Goal: Information Seeking & Learning: Check status

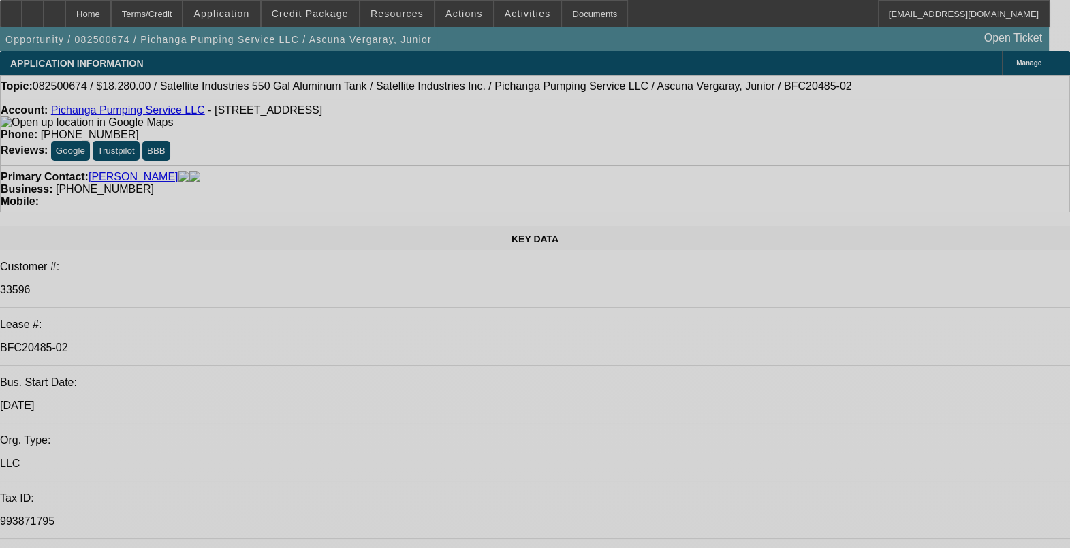
select select "0"
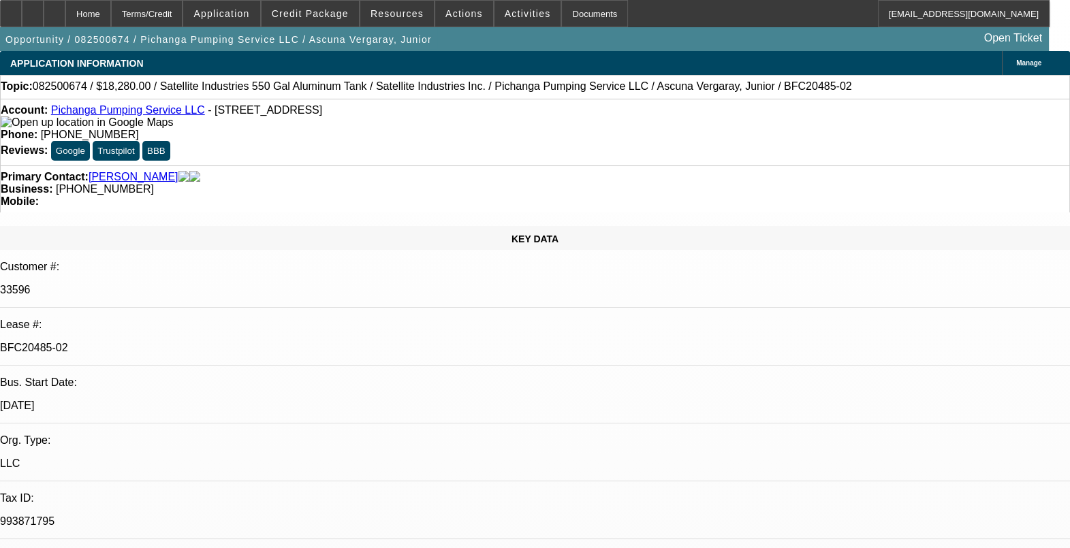
select select "2"
select select "0.1"
select select "4"
select select "0"
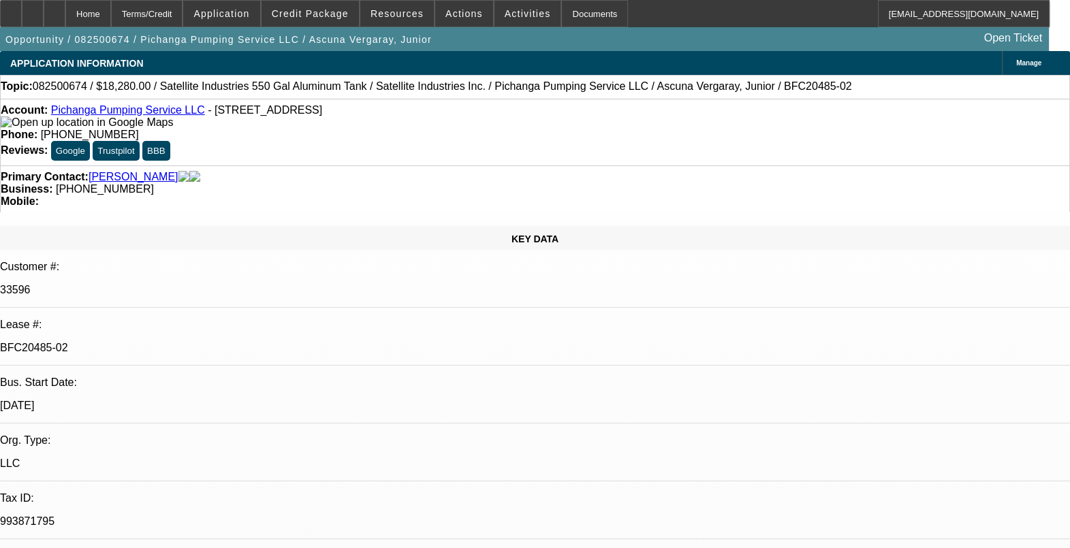
select select "2"
select select "0.1"
select select "4"
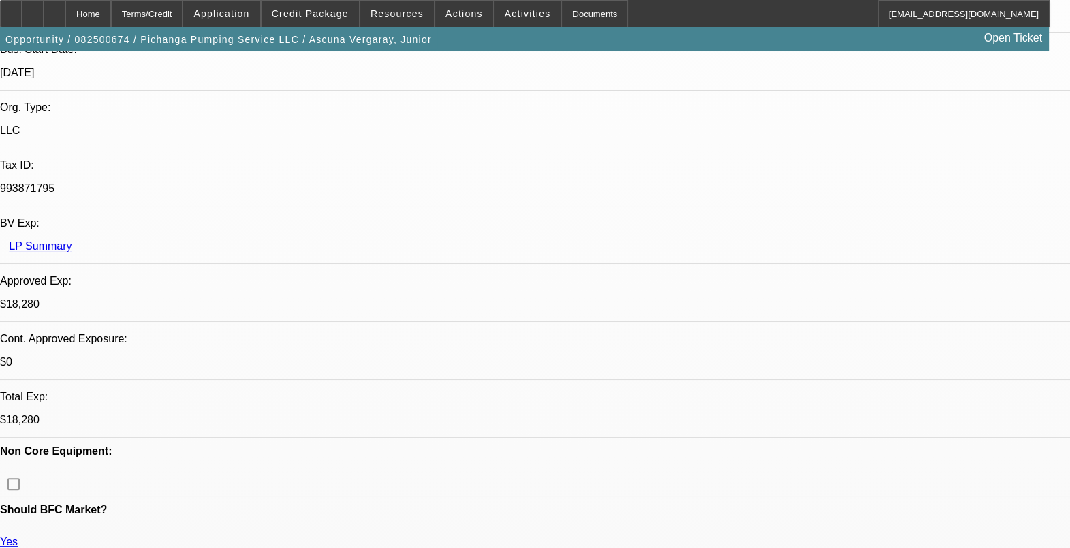
scroll to position [426, 0]
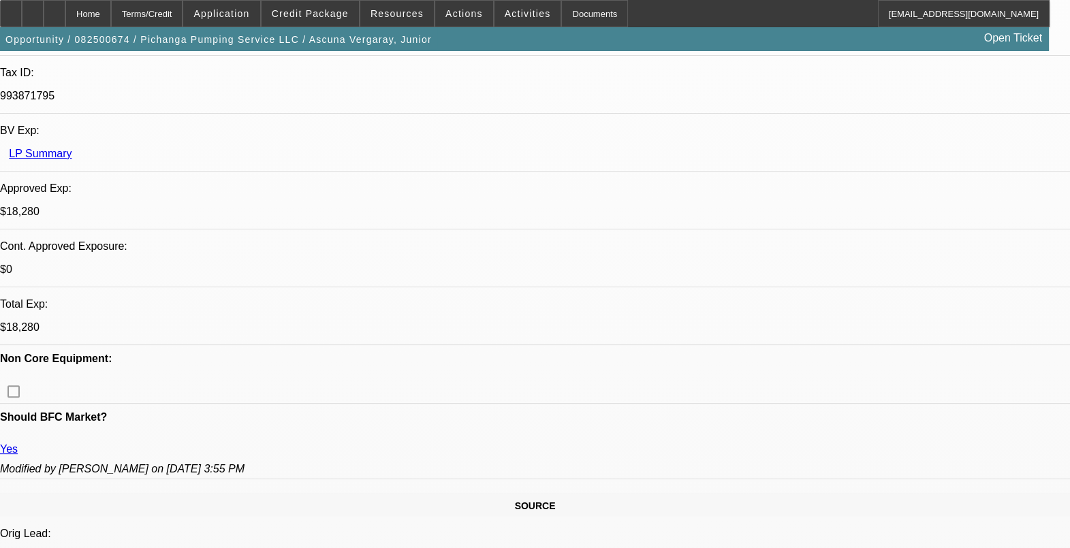
drag, startPoint x: 724, startPoint y: 293, endPoint x: 744, endPoint y: 291, distance: 20.5
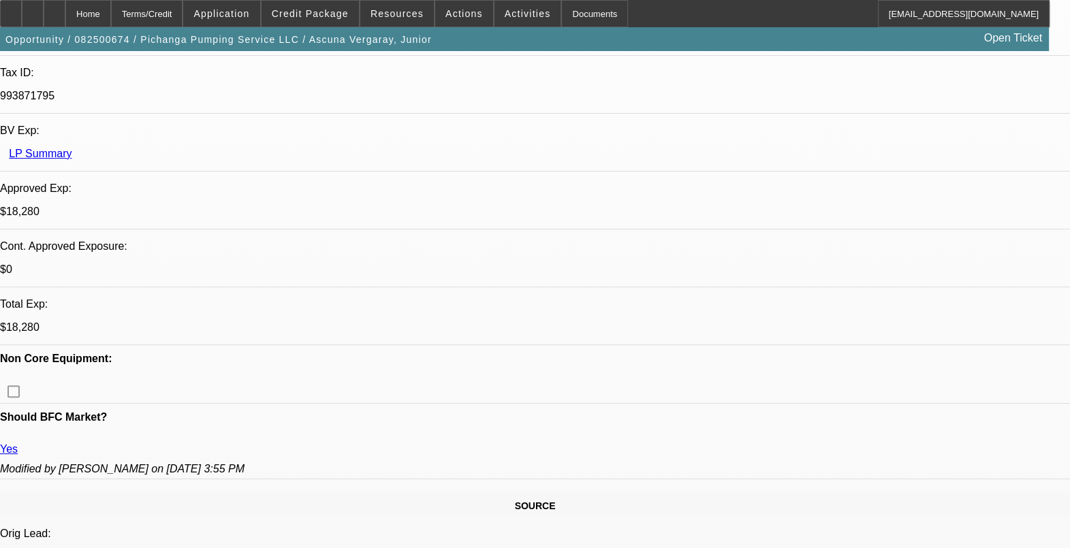
drag, startPoint x: 744, startPoint y: 291, endPoint x: 889, endPoint y: 325, distance: 148.1
drag, startPoint x: 756, startPoint y: 295, endPoint x: 779, endPoint y: 294, distance: 23.2
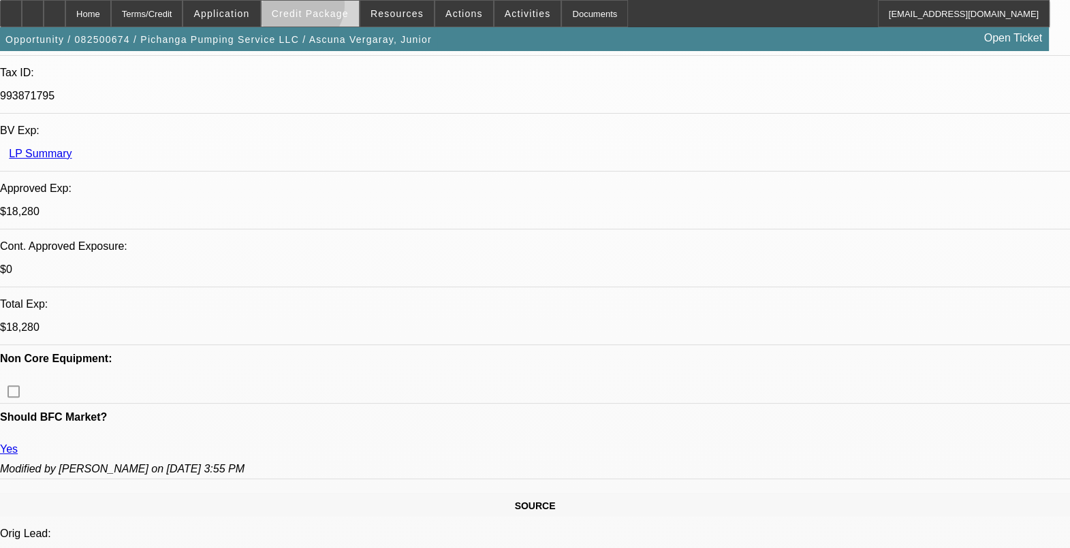
click at [319, 8] on span "Credit Package" at bounding box center [310, 13] width 77 height 11
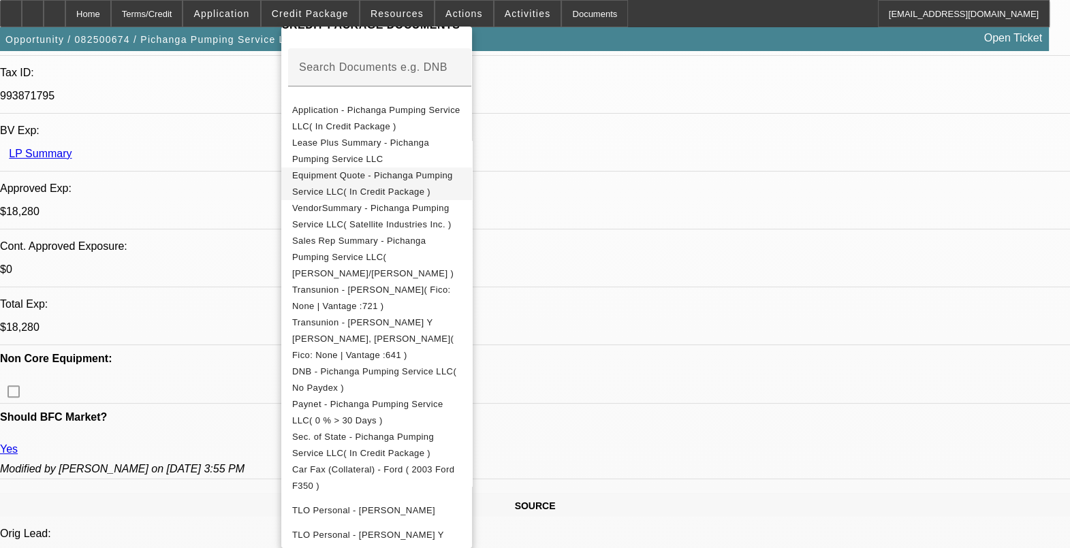
scroll to position [198, 0]
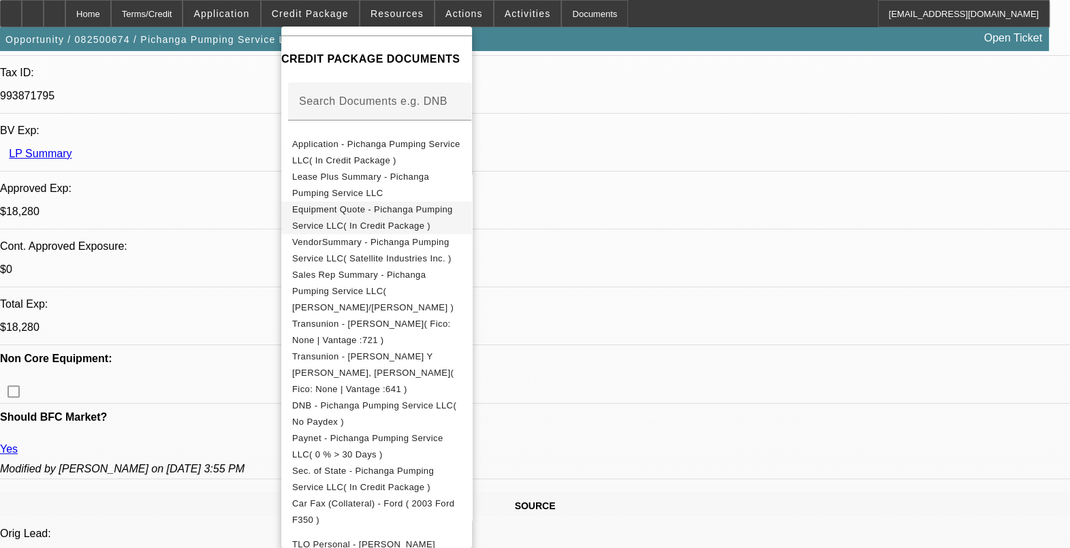
click at [453, 207] on span "Equipment Quote - Pichanga Pumping Service LLC( In Credit Package )" at bounding box center [372, 217] width 161 height 27
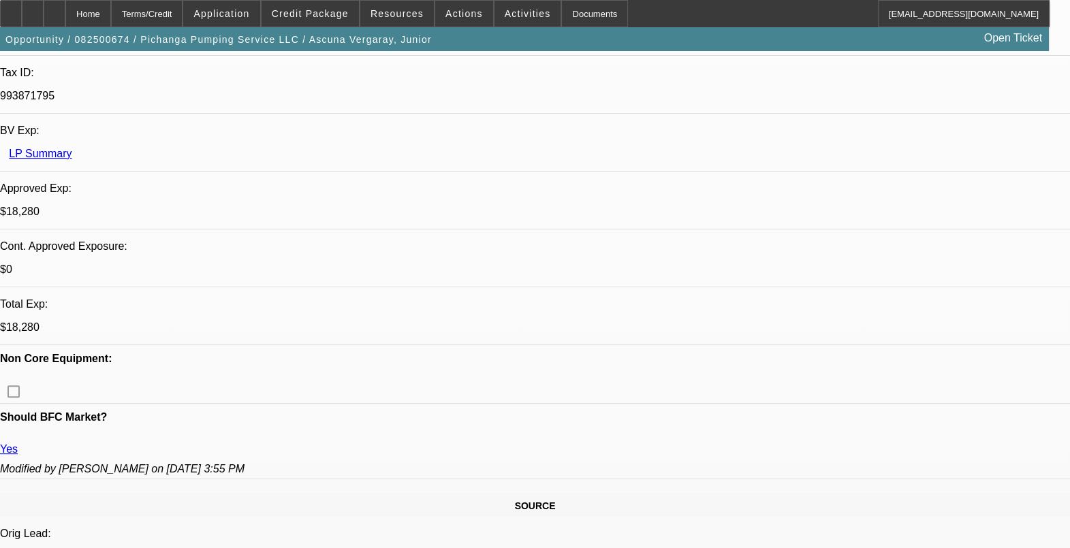
drag, startPoint x: 821, startPoint y: 294, endPoint x: 878, endPoint y: 296, distance: 57.2
click at [317, 15] on span "Credit Package" at bounding box center [310, 13] width 77 height 11
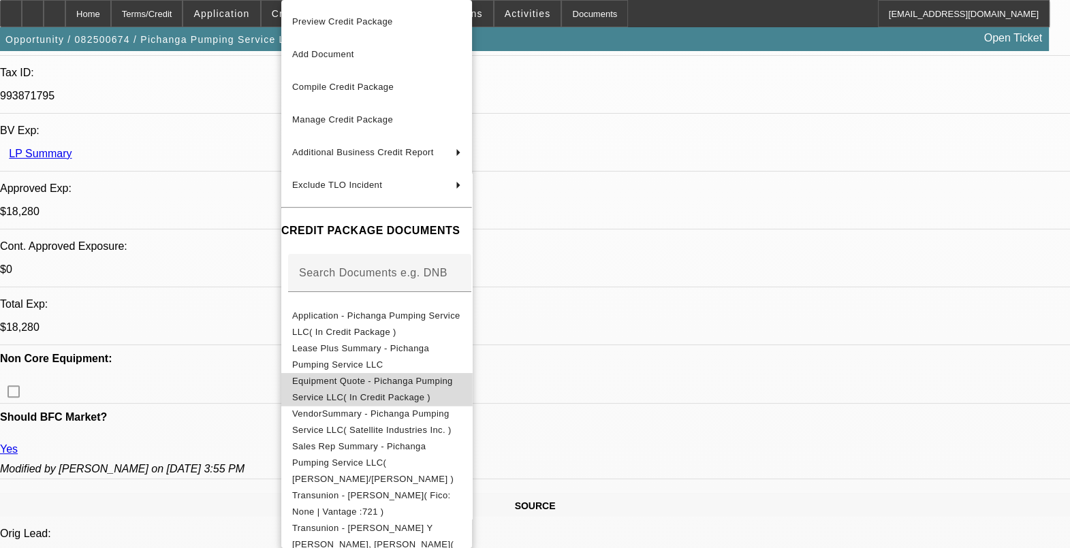
click at [424, 389] on span "Equipment Quote - Pichanga Pumping Service LLC( In Credit Package )" at bounding box center [376, 389] width 169 height 33
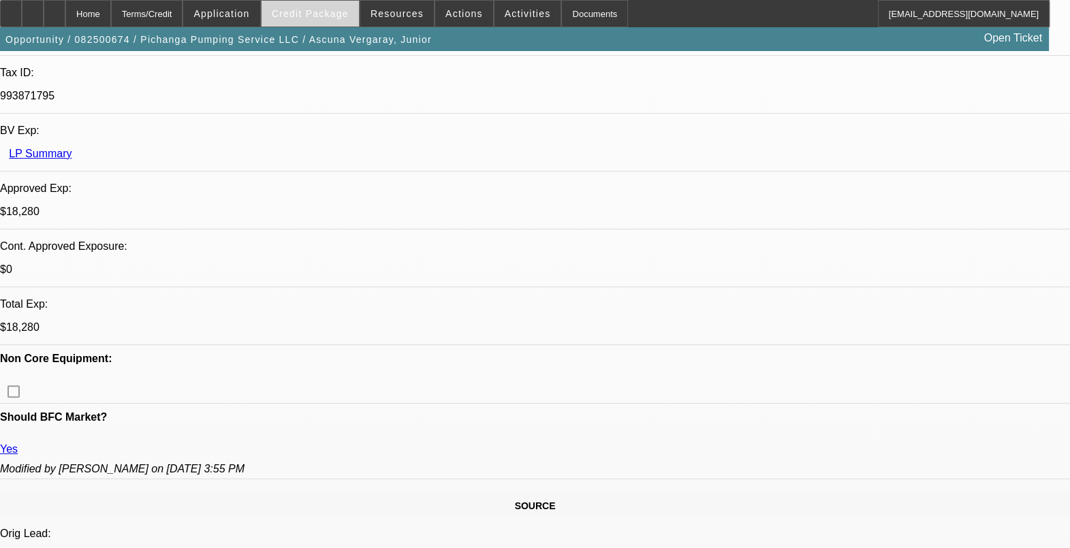
click at [297, 14] on span "Credit Package" at bounding box center [310, 13] width 77 height 11
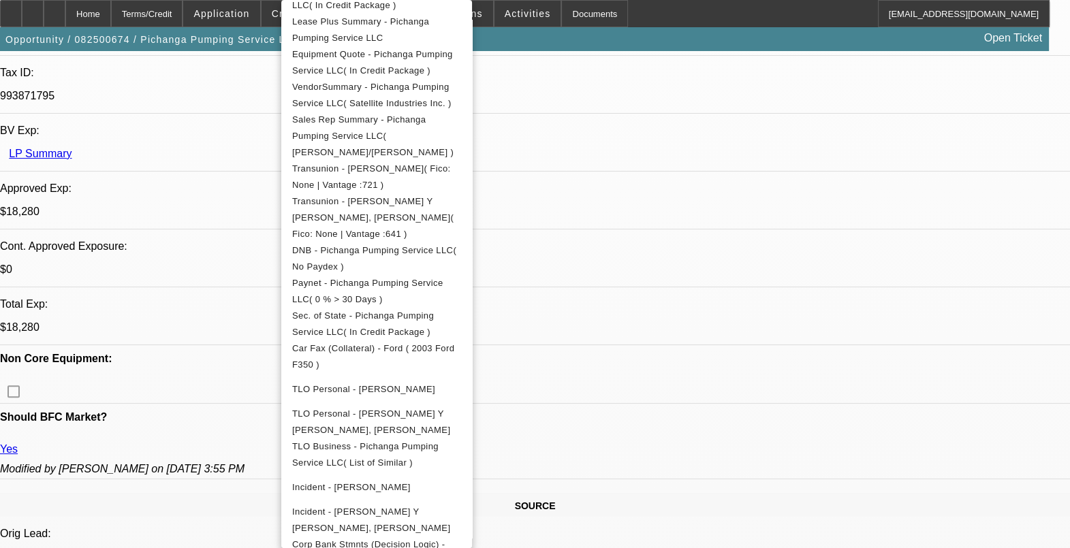
scroll to position [426, 0]
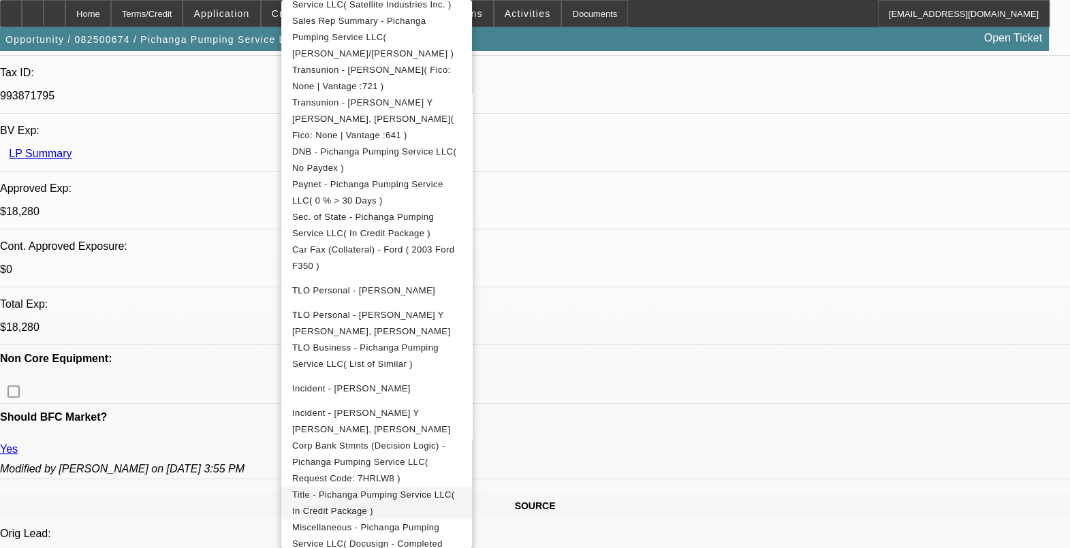
click at [446, 490] on span "Title - Pichanga Pumping Service LLC( In Credit Package )" at bounding box center [373, 503] width 163 height 27
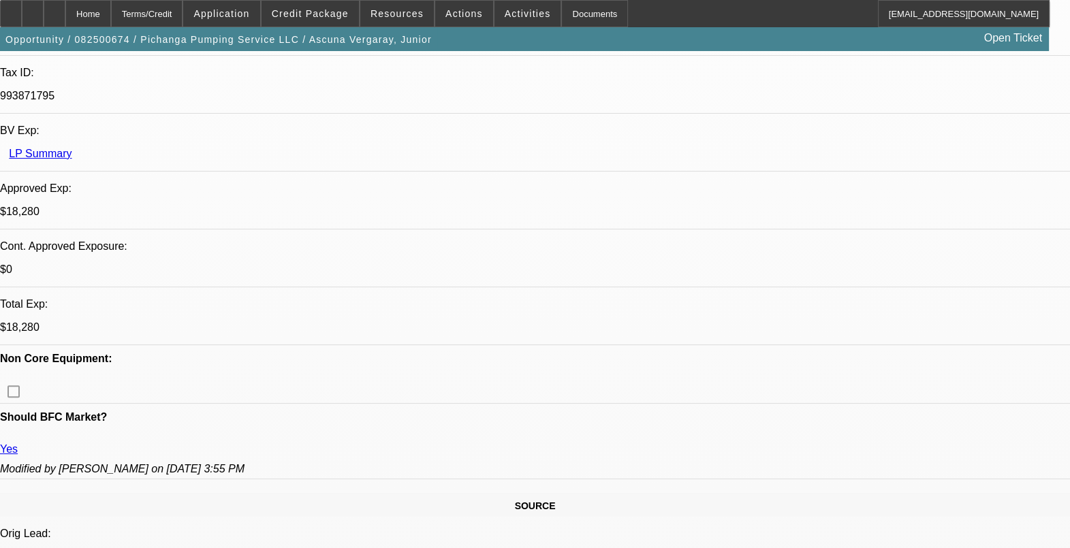
drag, startPoint x: 779, startPoint y: 293, endPoint x: 749, endPoint y: 293, distance: 30.0
drag, startPoint x: 752, startPoint y: 293, endPoint x: 885, endPoint y: 307, distance: 134.1
drag, startPoint x: 831, startPoint y: 293, endPoint x: 957, endPoint y: 304, distance: 126.4
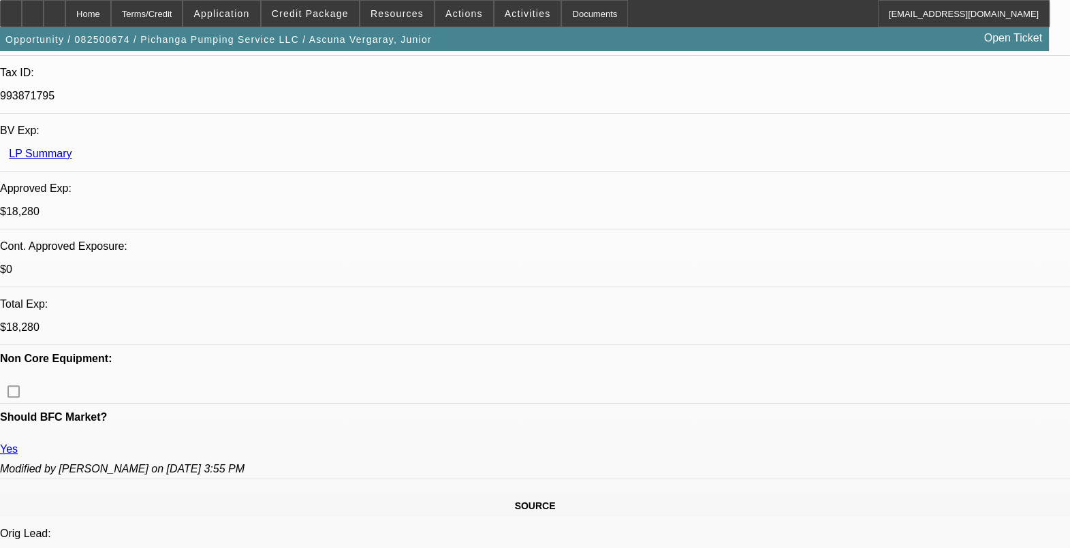
drag, startPoint x: 957, startPoint y: 304, endPoint x: 973, endPoint y: 300, distance: 16.8
drag, startPoint x: 1006, startPoint y: 298, endPoint x: 1034, endPoint y: 317, distance: 33.4
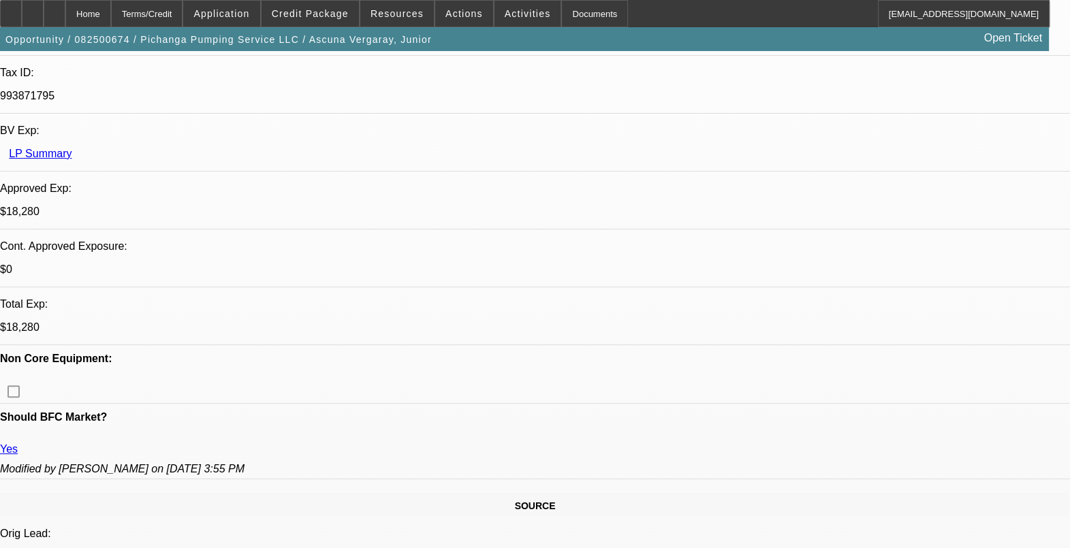
drag, startPoint x: 1034, startPoint y: 317, endPoint x: 886, endPoint y: 327, distance: 148.1
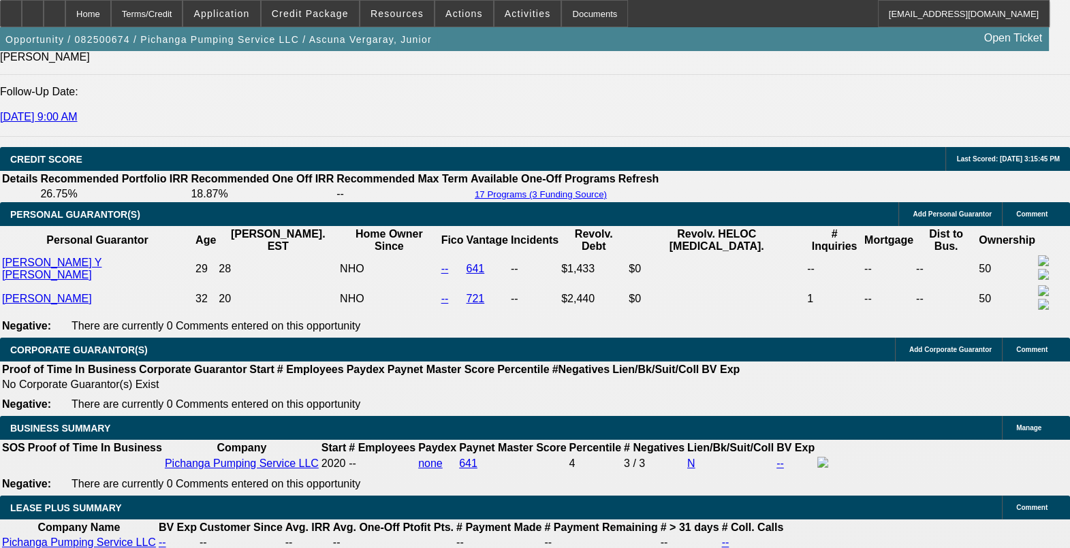
scroll to position [2043, 0]
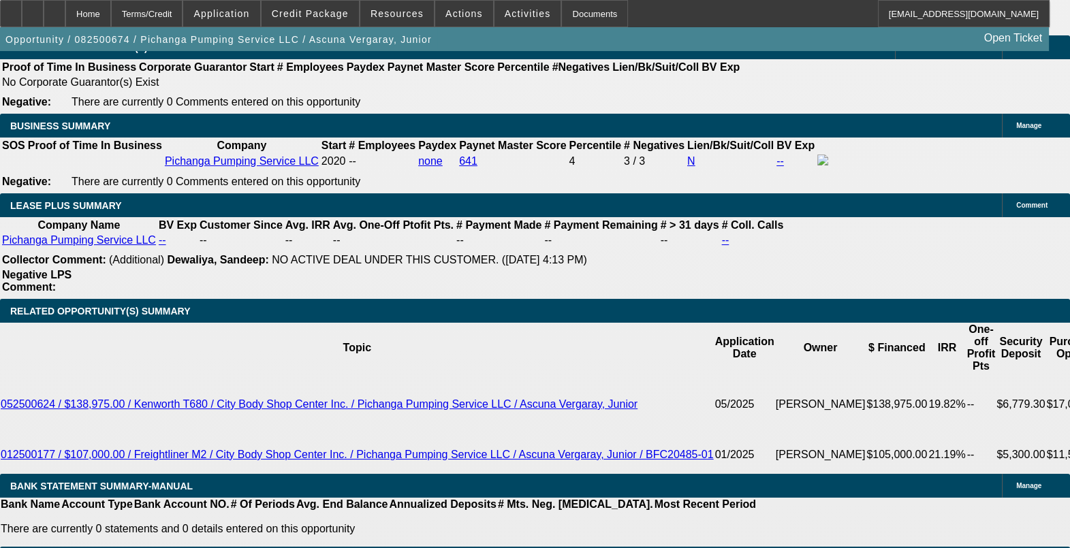
scroll to position [2297, 0]
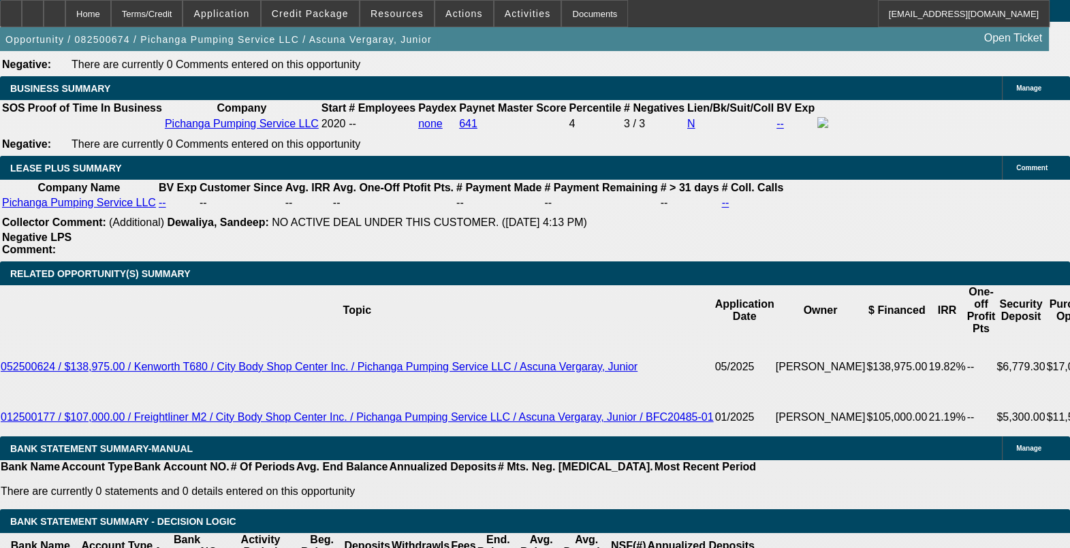
drag, startPoint x: 1008, startPoint y: 293, endPoint x: 1035, endPoint y: 319, distance: 37.1
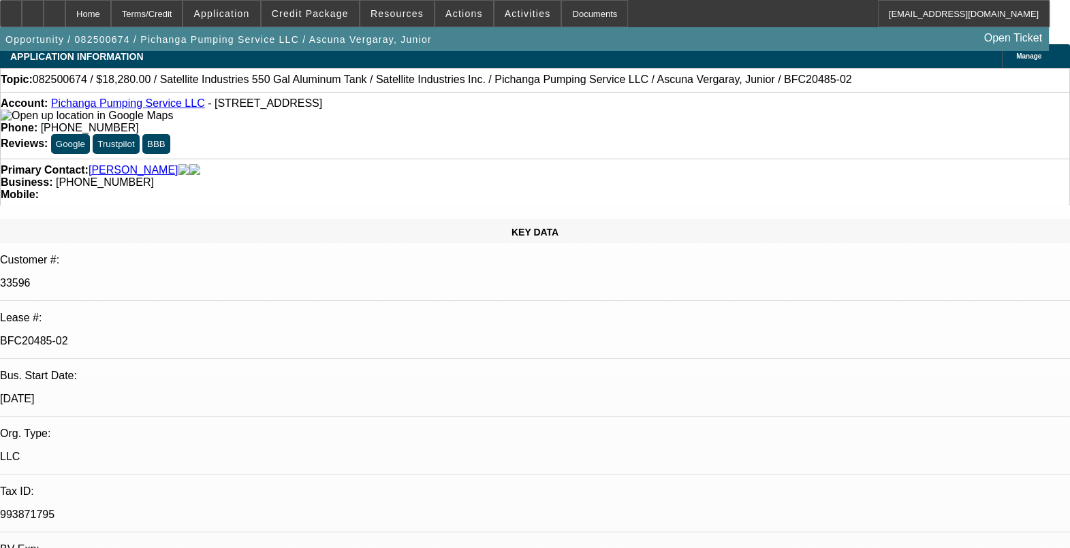
scroll to position [0, 0]
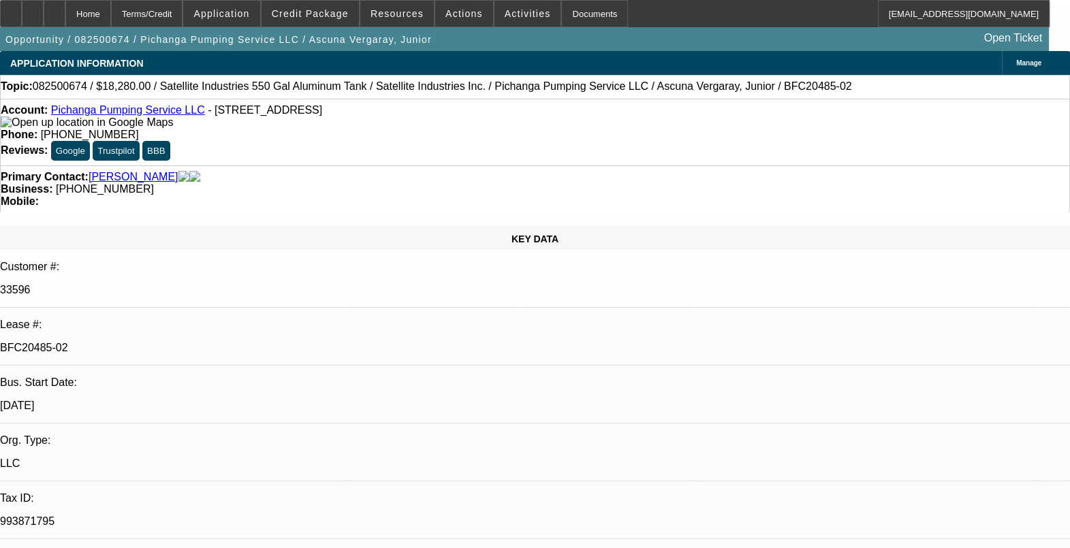
click at [283, 160] on div "Account: Pichanga Pumping Service LLC - 901 N Rengstorff Ave, Mountain View, CA…" at bounding box center [535, 132] width 1070 height 67
drag, startPoint x: 837, startPoint y: 308, endPoint x: 749, endPoint y: 296, distance: 89.4
drag, startPoint x: 749, startPoint y: 296, endPoint x: 915, endPoint y: 108, distance: 251.3
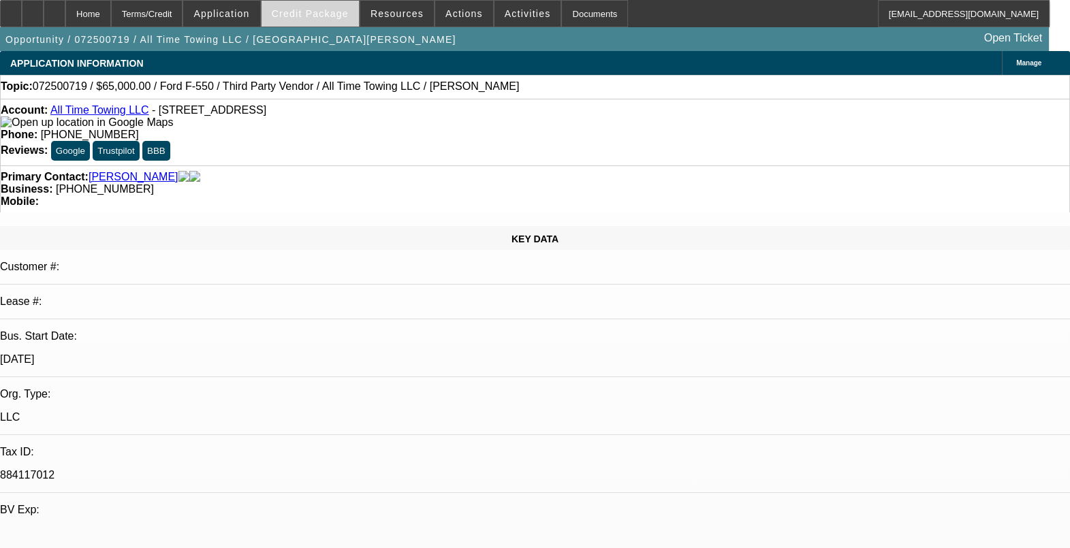
select select "0"
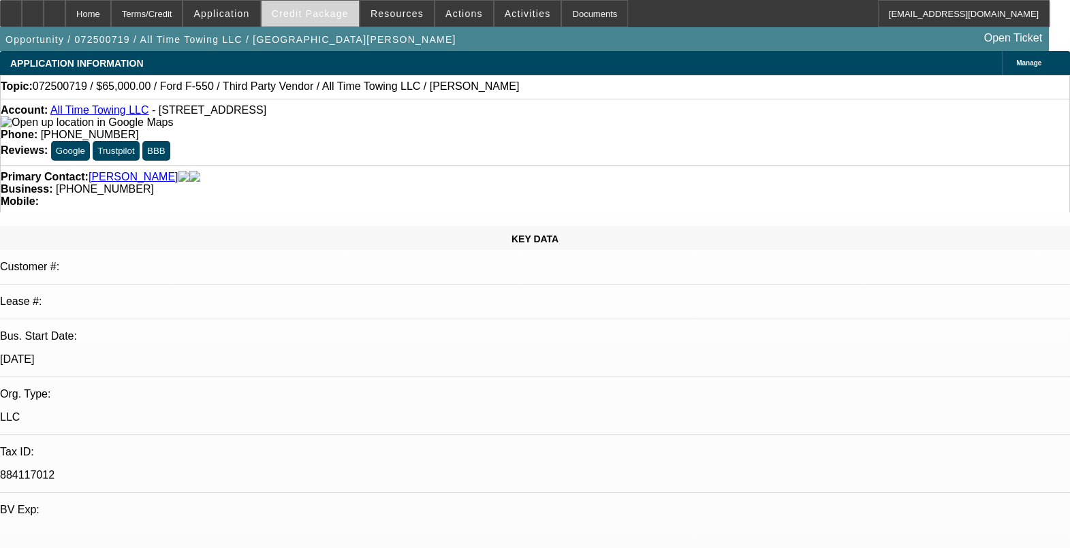
select select "0"
select select "1"
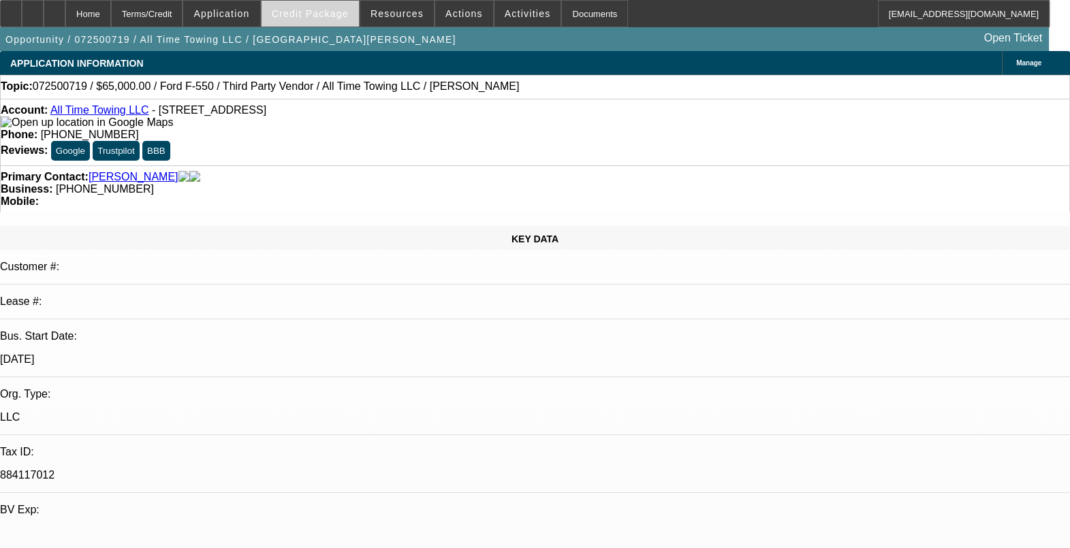
select select "3"
select select "6"
select select "1"
select select "3"
select select "6"
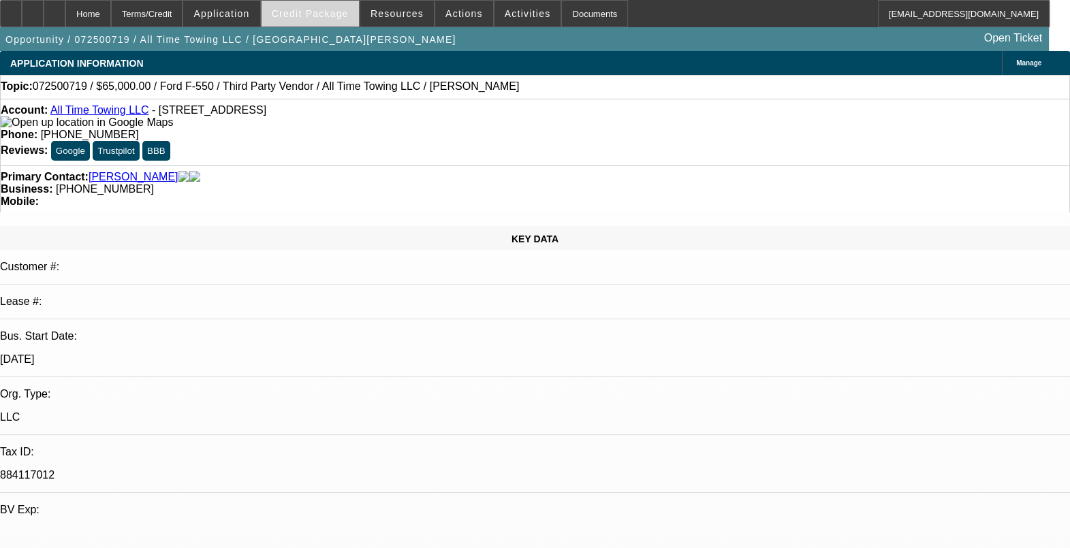
select select "1"
select select "3"
select select "6"
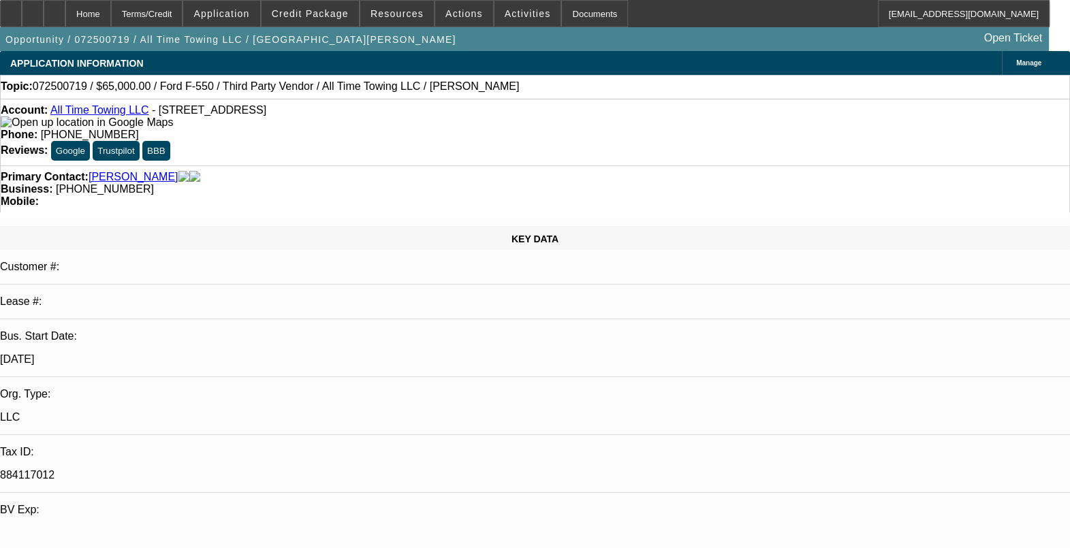
drag, startPoint x: 859, startPoint y: 449, endPoint x: 1026, endPoint y: 470, distance: 168.7
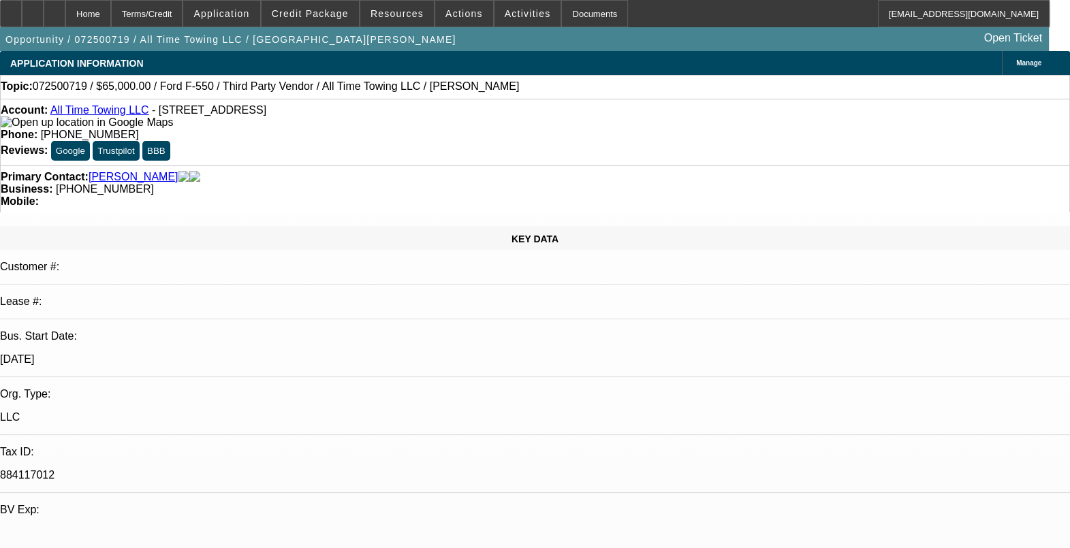
drag, startPoint x: 1026, startPoint y: 470, endPoint x: 906, endPoint y: 466, distance: 120.6
drag, startPoint x: 814, startPoint y: 461, endPoint x: 730, endPoint y: 466, distance: 84.6
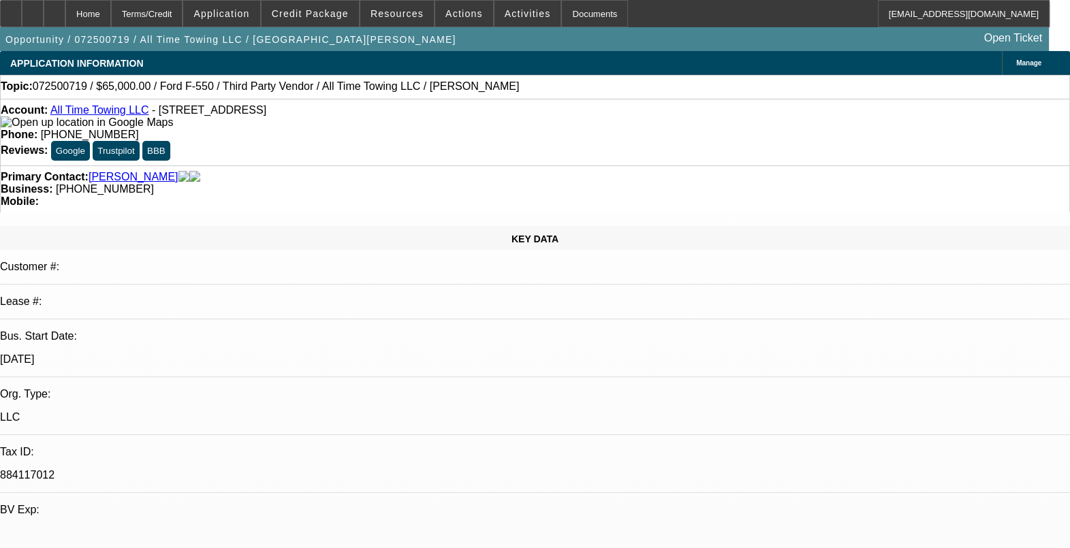
drag, startPoint x: 730, startPoint y: 466, endPoint x: 909, endPoint y: 514, distance: 185.3
drag, startPoint x: 805, startPoint y: 459, endPoint x: 827, endPoint y: 472, distance: 25.9
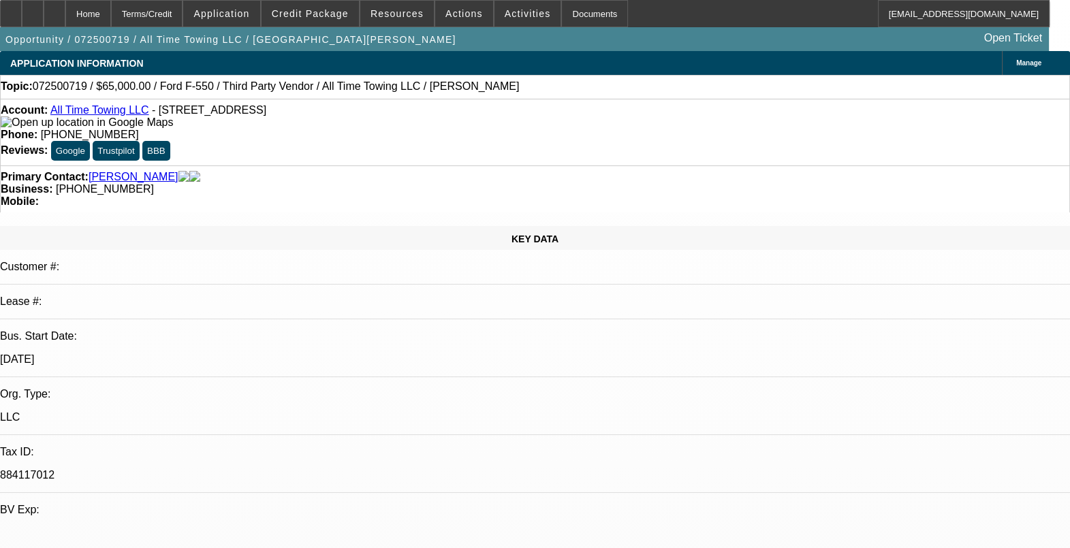
drag, startPoint x: 827, startPoint y: 472, endPoint x: 844, endPoint y: 494, distance: 28.2
drag, startPoint x: 815, startPoint y: 466, endPoint x: 820, endPoint y: 455, distance: 11.3
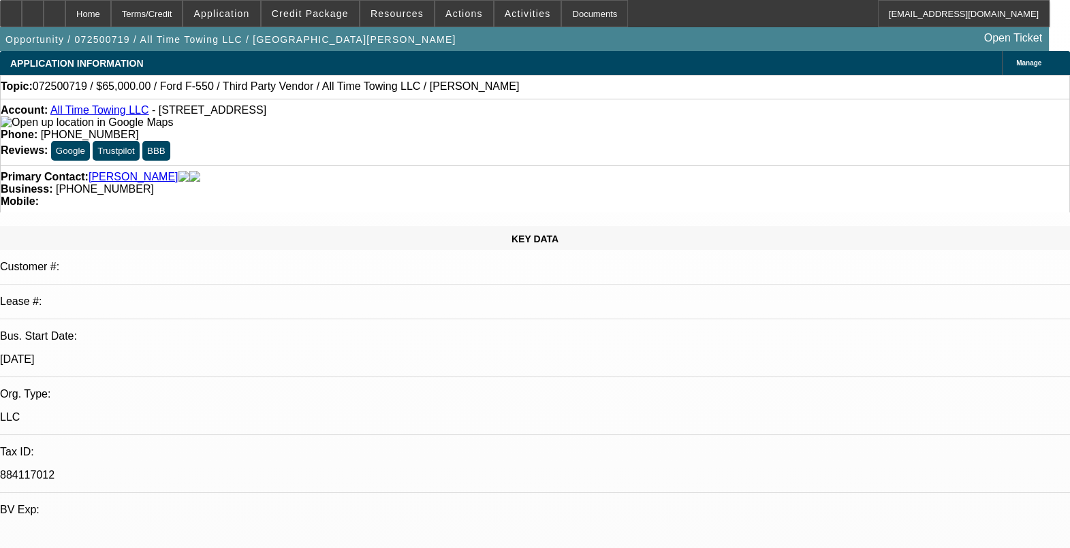
click at [340, 17] on span "Credit Package" at bounding box center [310, 13] width 77 height 11
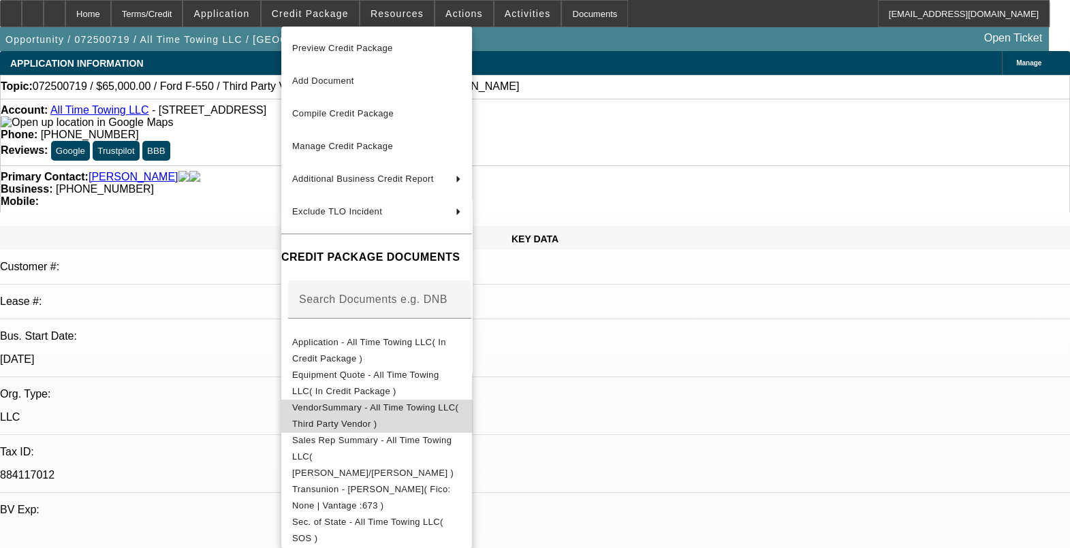
click at [458, 408] on span "VendorSummary - All Time Towing LLC( Third Party Vendor )" at bounding box center [375, 415] width 166 height 27
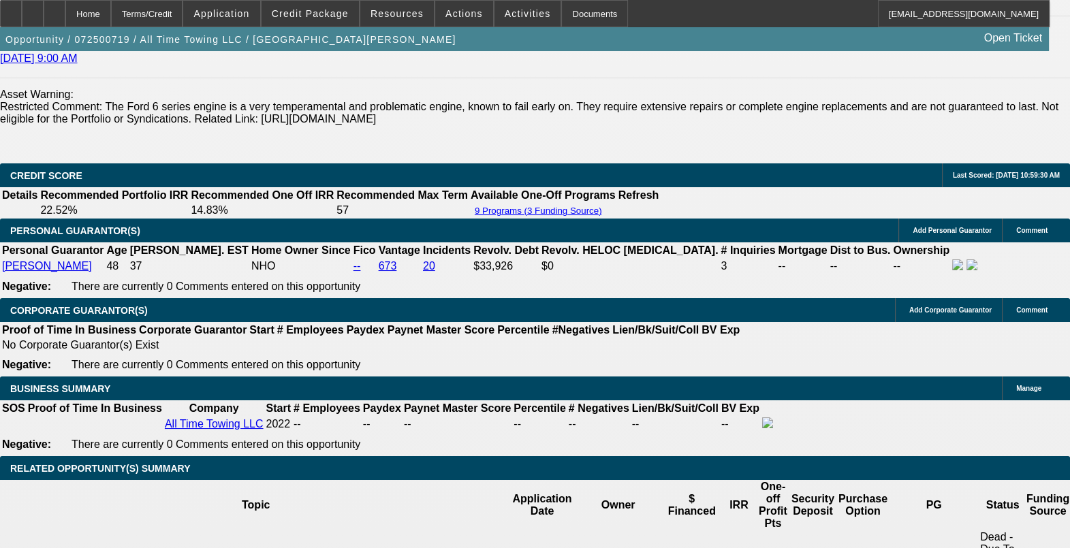
scroll to position [2127, 0]
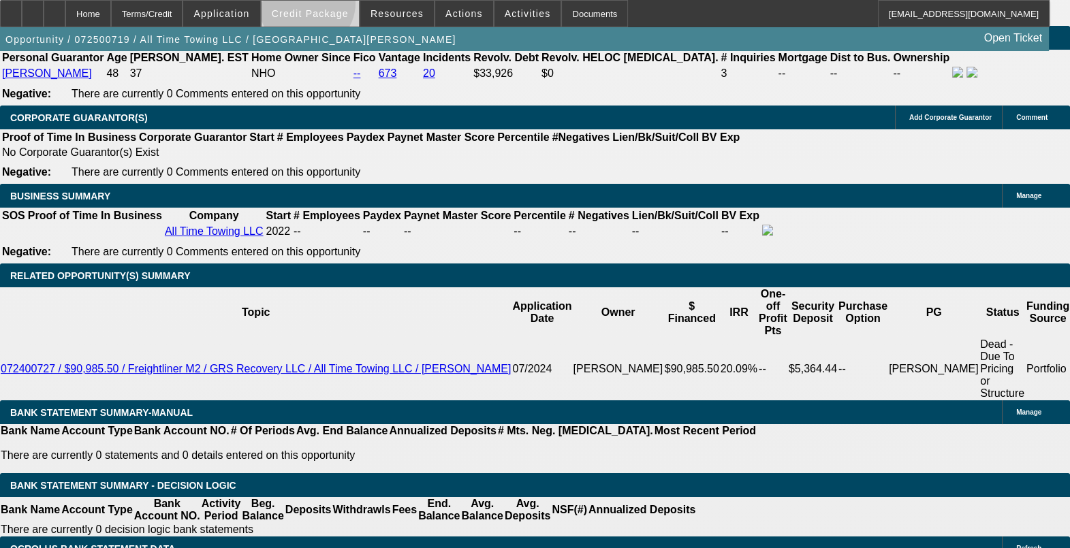
click at [327, 6] on span at bounding box center [309, 13] width 97 height 33
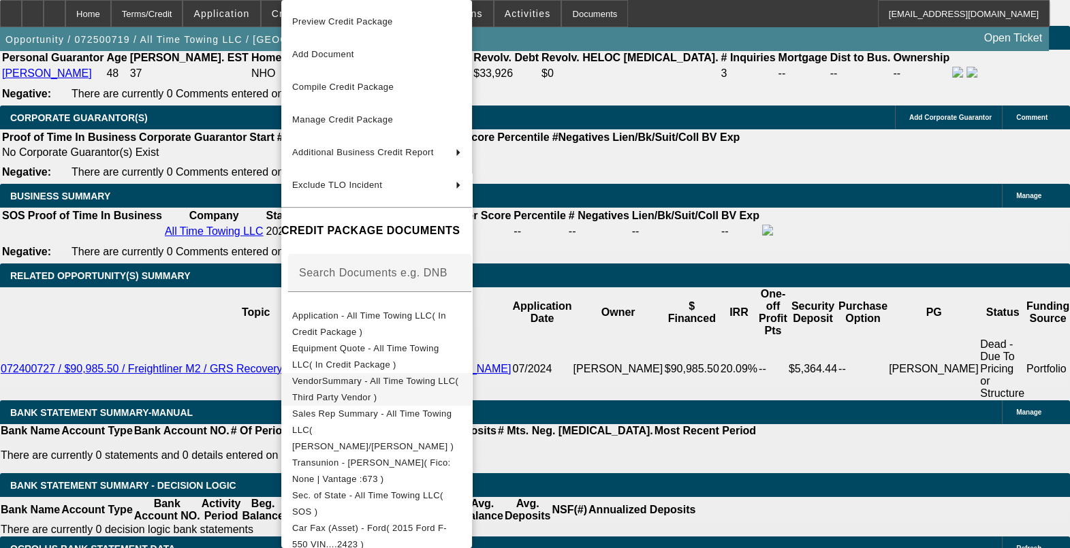
click at [371, 382] on span "VendorSummary - All Time Towing LLC( Third Party Vendor )" at bounding box center [375, 389] width 166 height 27
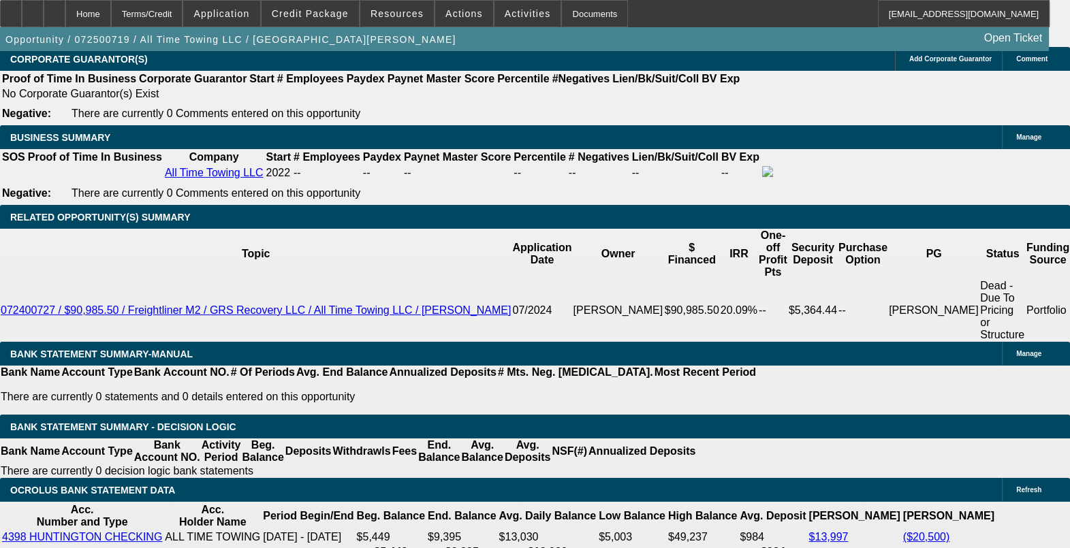
scroll to position [2212, 0]
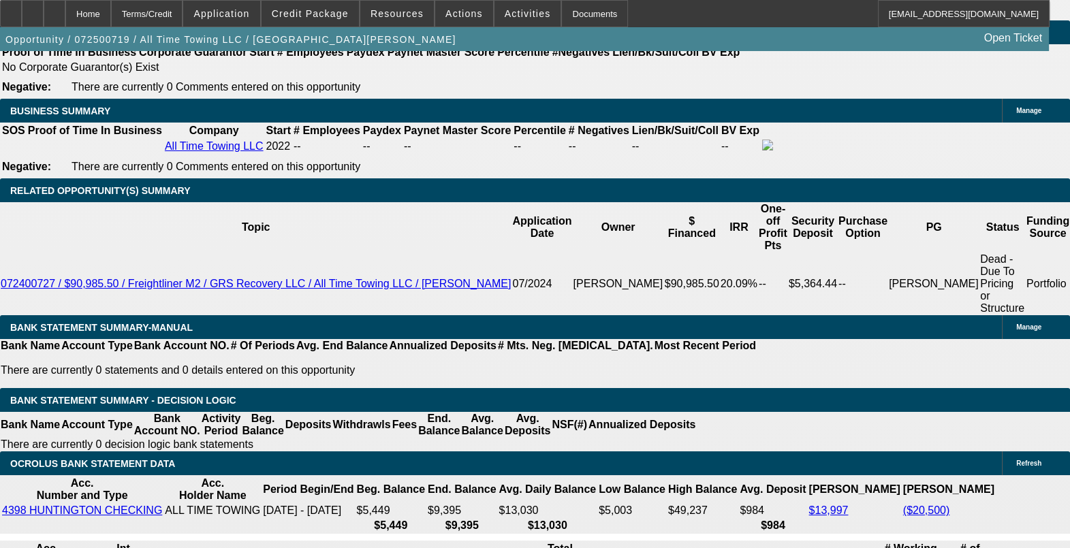
drag, startPoint x: 803, startPoint y: 173, endPoint x: 836, endPoint y: 172, distance: 32.7
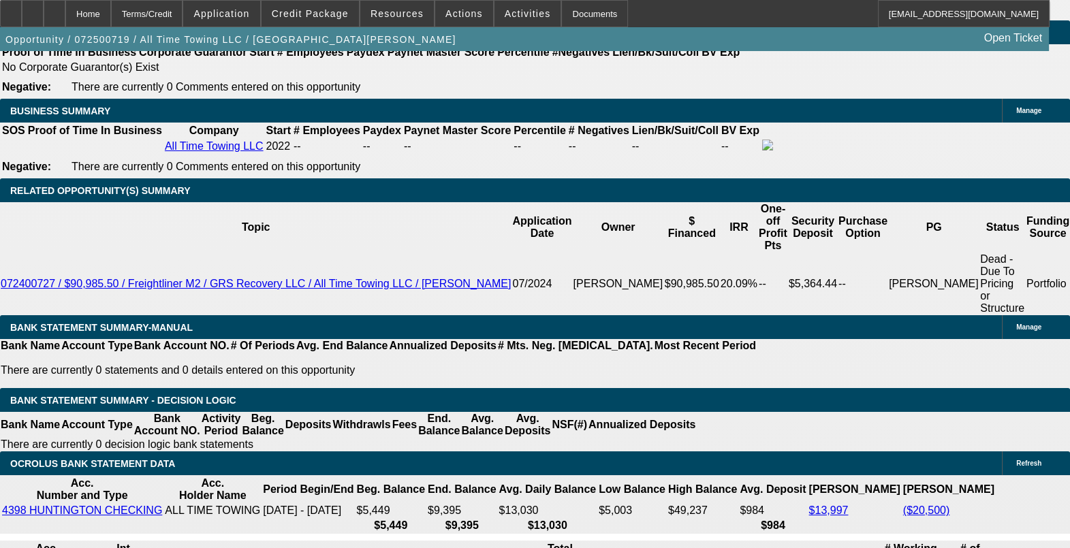
drag, startPoint x: 793, startPoint y: 441, endPoint x: 857, endPoint y: 446, distance: 64.2
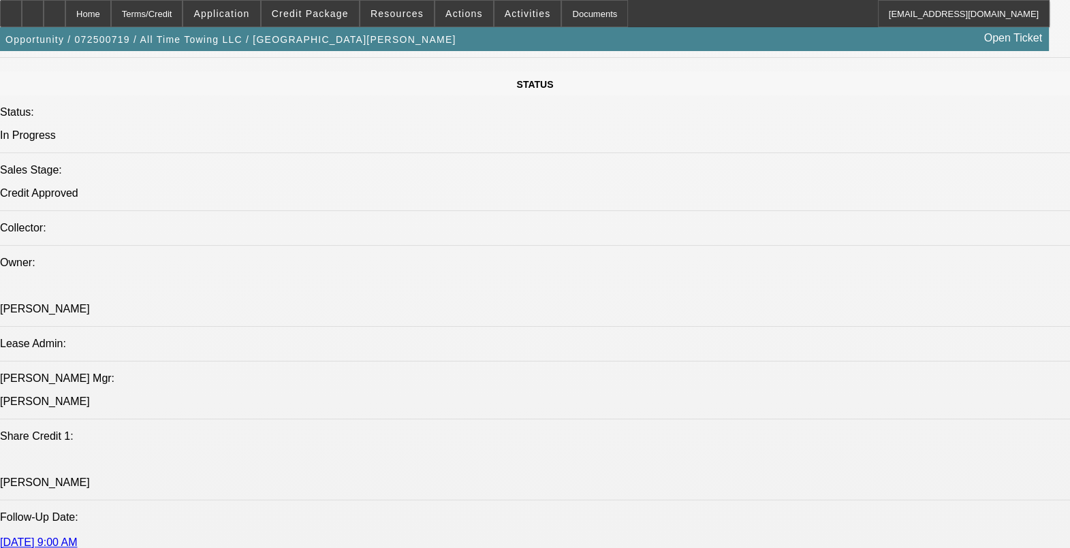
scroll to position [1361, 0]
